Goal: Task Accomplishment & Management: Use online tool/utility

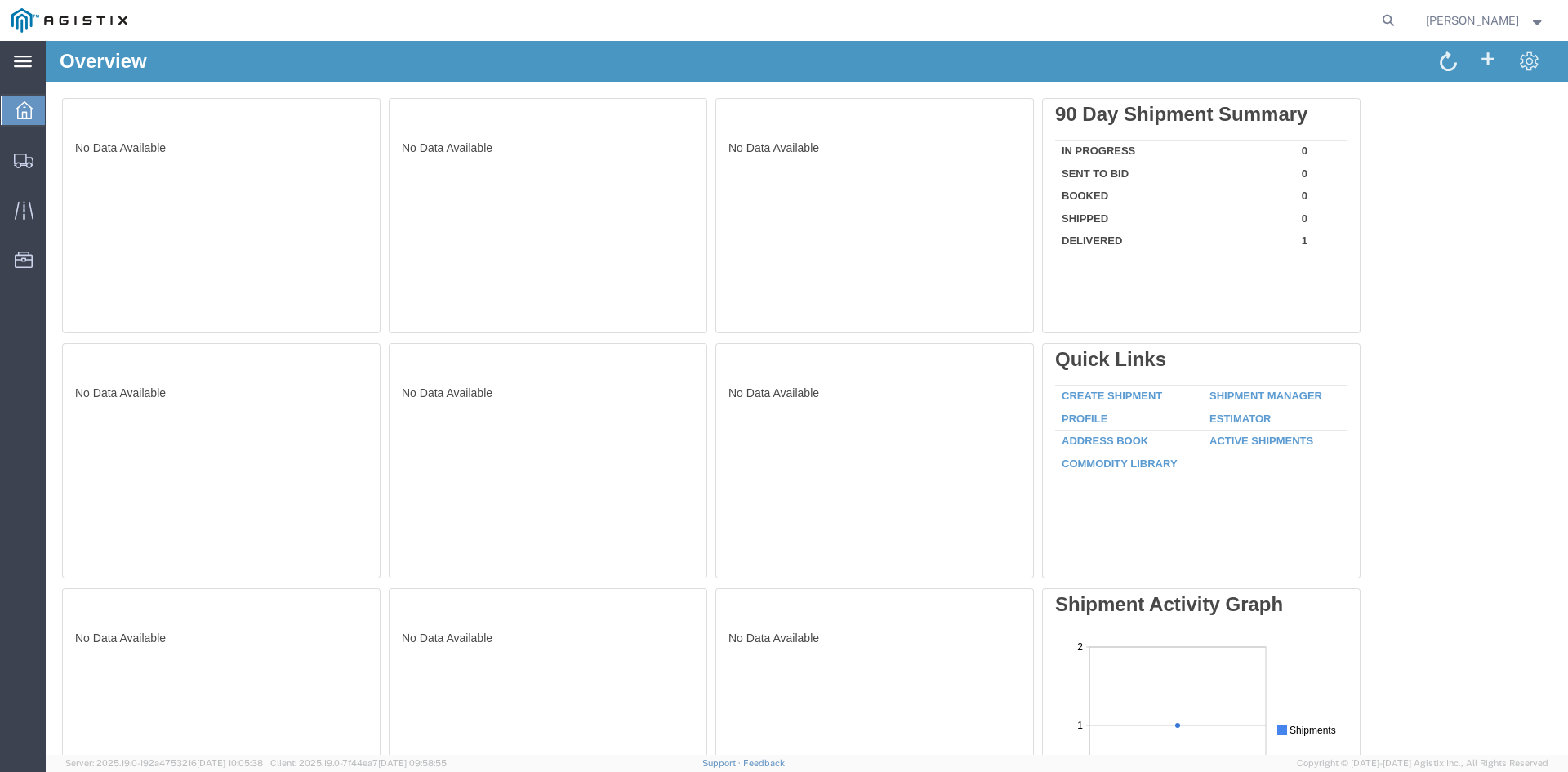
click at [34, 58] on div "main_menu Created with Sketch." at bounding box center [23, 60] width 46 height 40
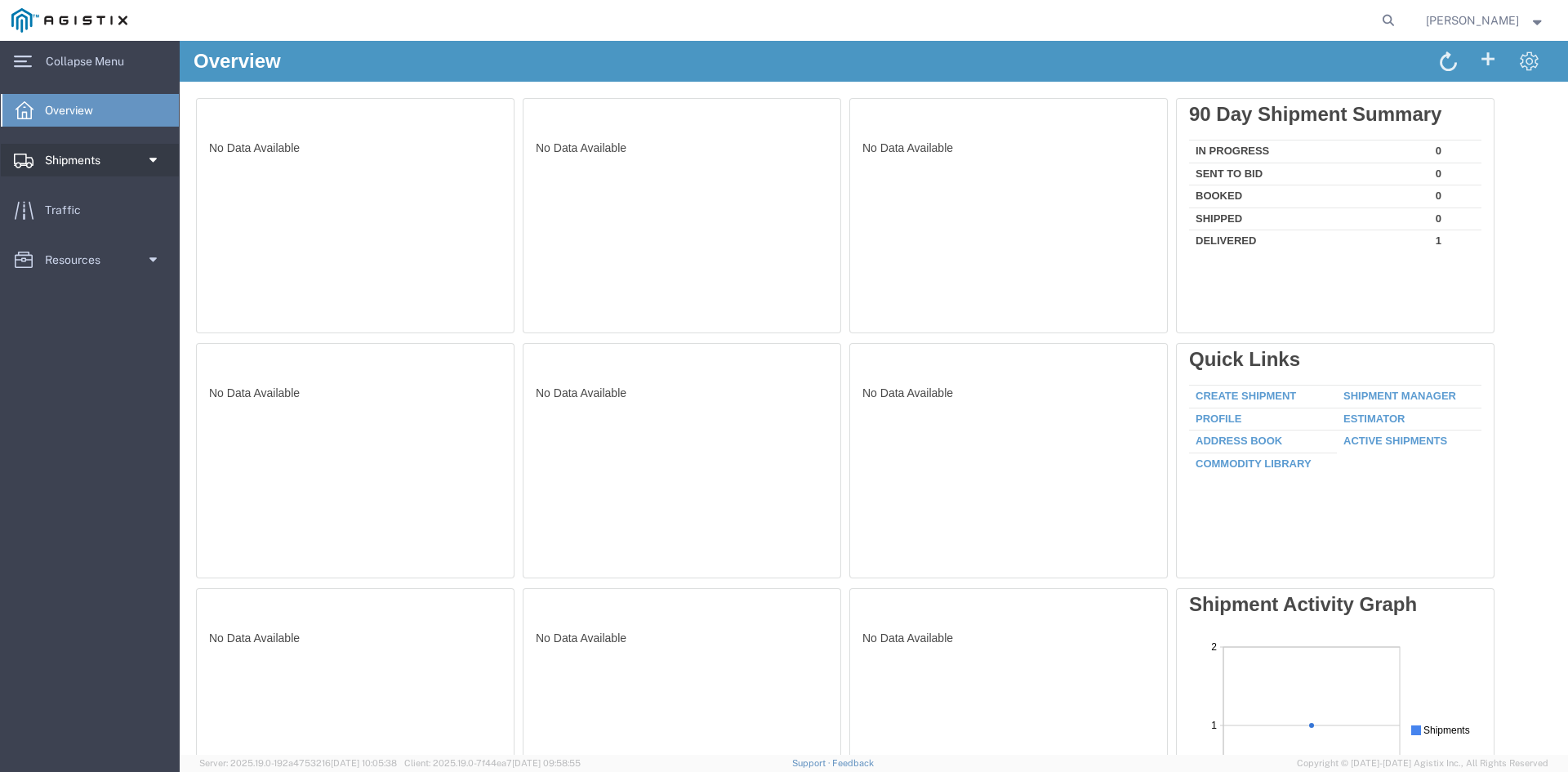
click at [76, 159] on span "Shipments" at bounding box center [78, 160] width 67 height 33
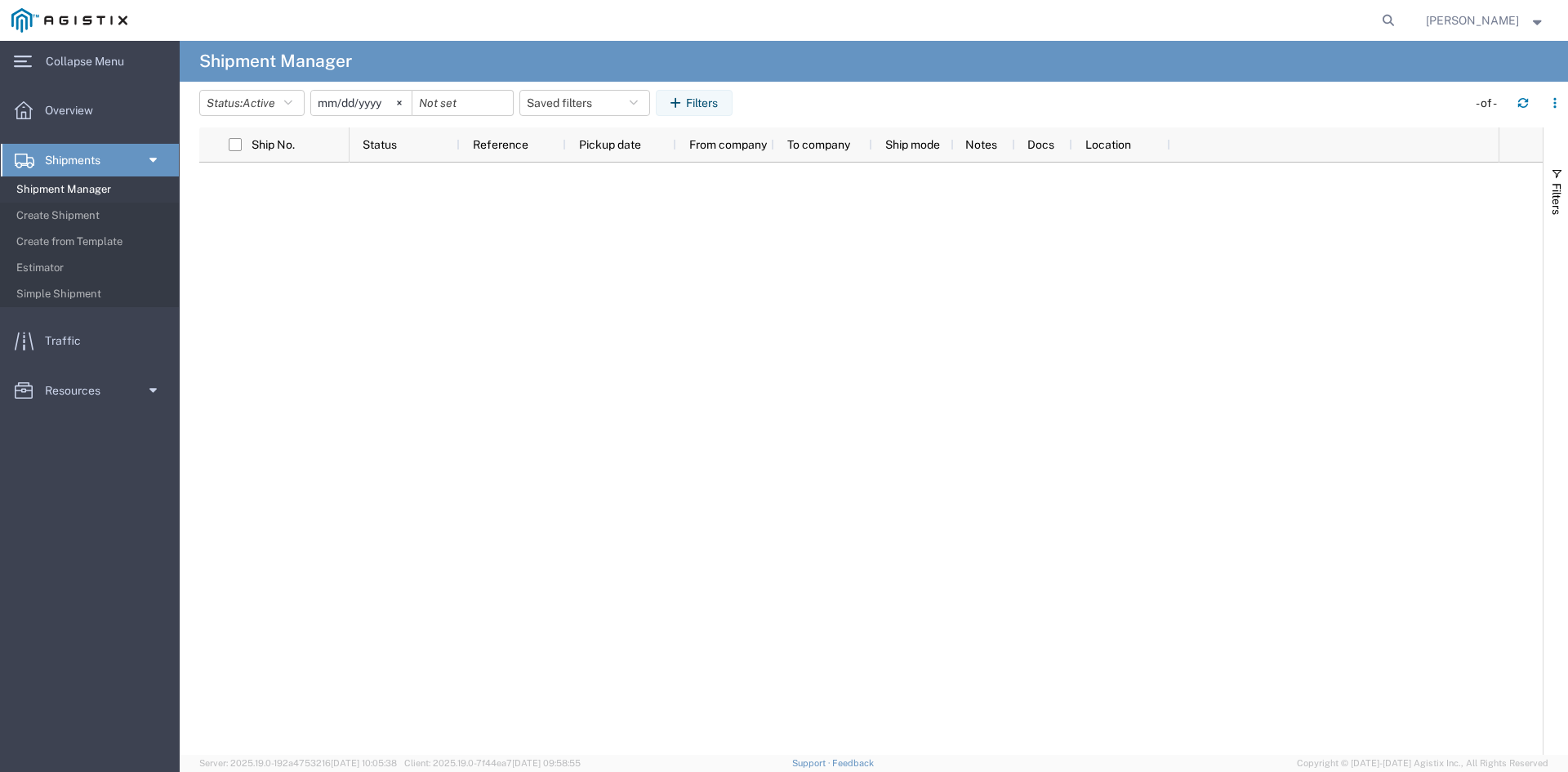
click at [74, 183] on span "Shipment Manager" at bounding box center [91, 189] width 151 height 33
click at [92, 191] on span "Shipment Manager" at bounding box center [91, 189] width 151 height 33
click at [68, 189] on span "Shipment Manager" at bounding box center [91, 189] width 151 height 33
click at [66, 215] on span "Create Shipment" at bounding box center [91, 215] width 151 height 33
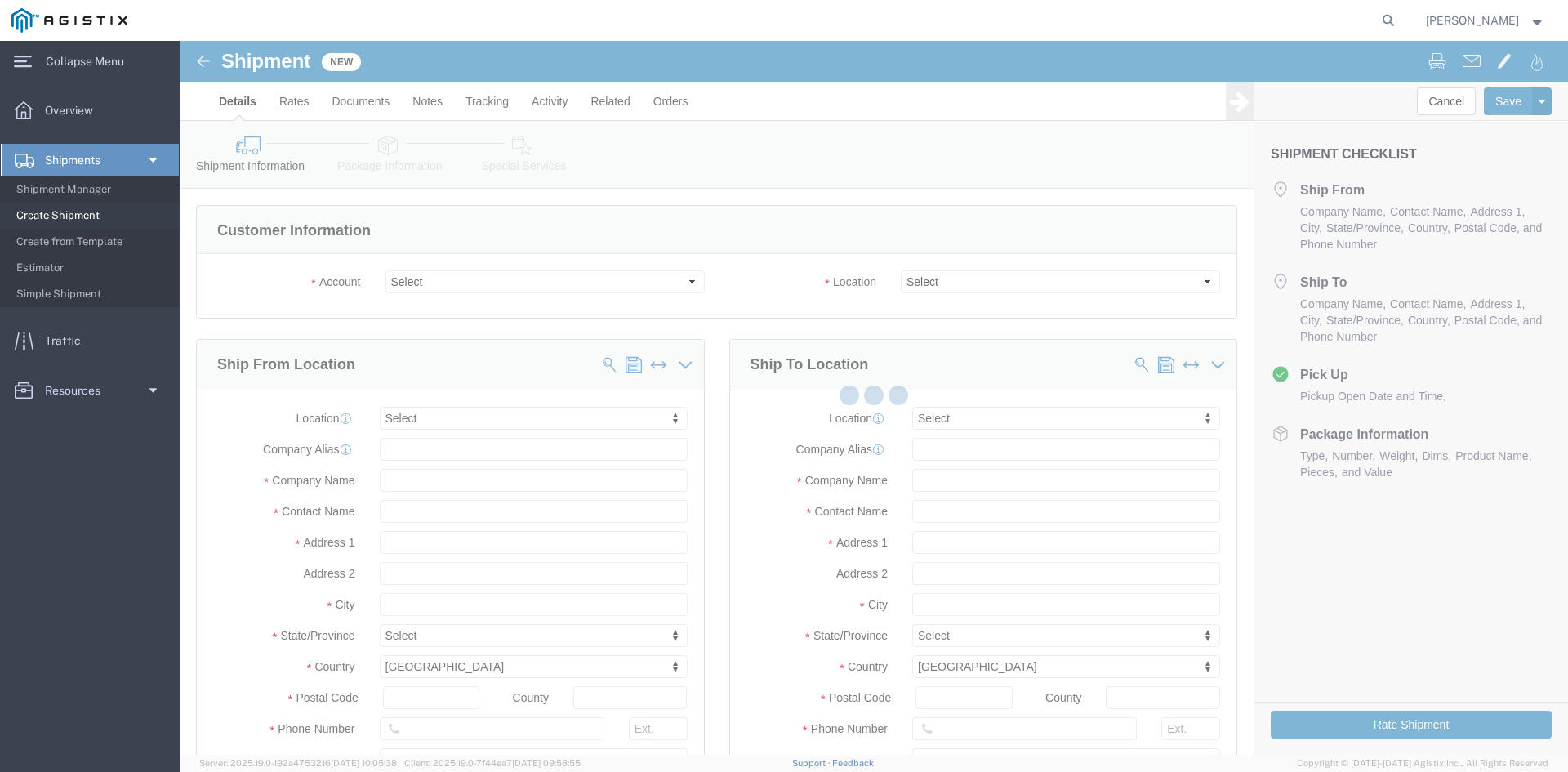
select select
